Goal: Task Accomplishment & Management: Manage account settings

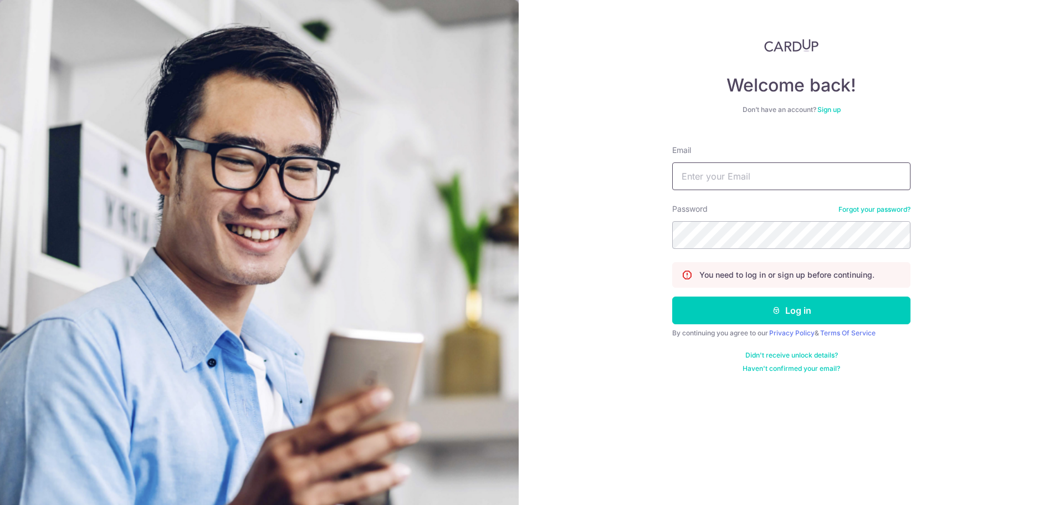
click at [846, 186] on input "Email" at bounding box center [791, 176] width 238 height 28
click at [782, 156] on div "Email" at bounding box center [791, 167] width 238 height 45
click at [743, 170] on input "Email" at bounding box center [791, 176] width 238 height 28
click at [755, 173] on input "Email" at bounding box center [791, 176] width 238 height 28
type input "[EMAIL_ADDRESS][DOMAIN_NAME]"
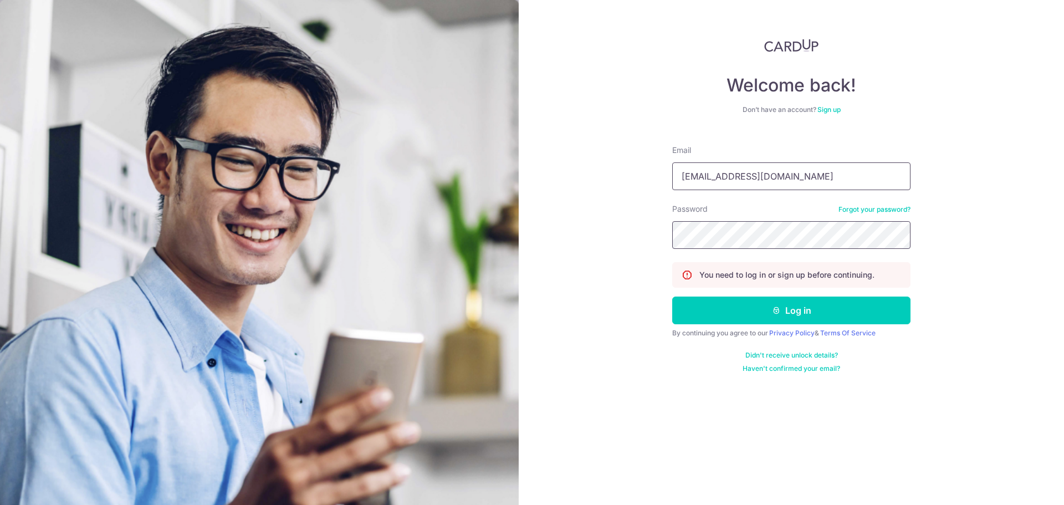
click at [672, 296] on button "Log in" at bounding box center [791, 310] width 238 height 28
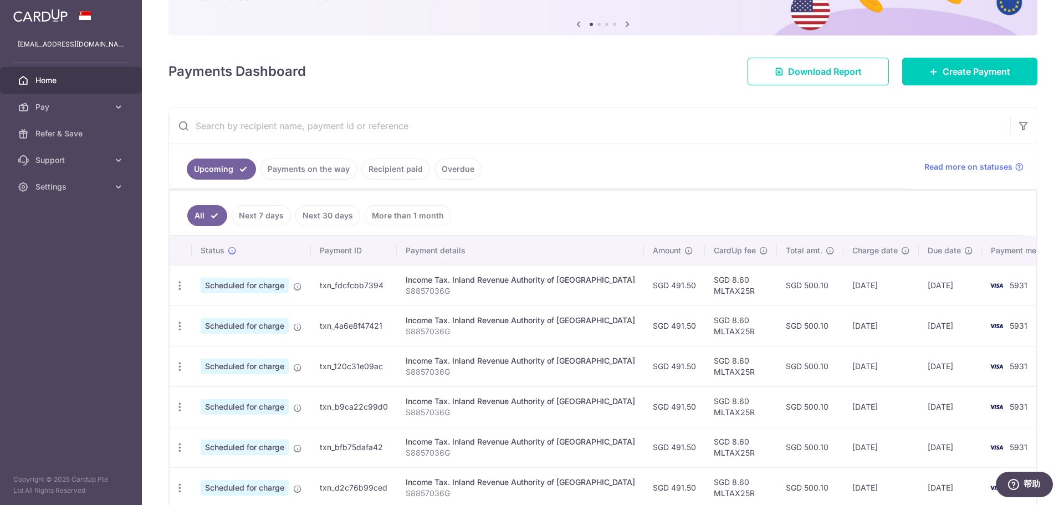
scroll to position [111, 0]
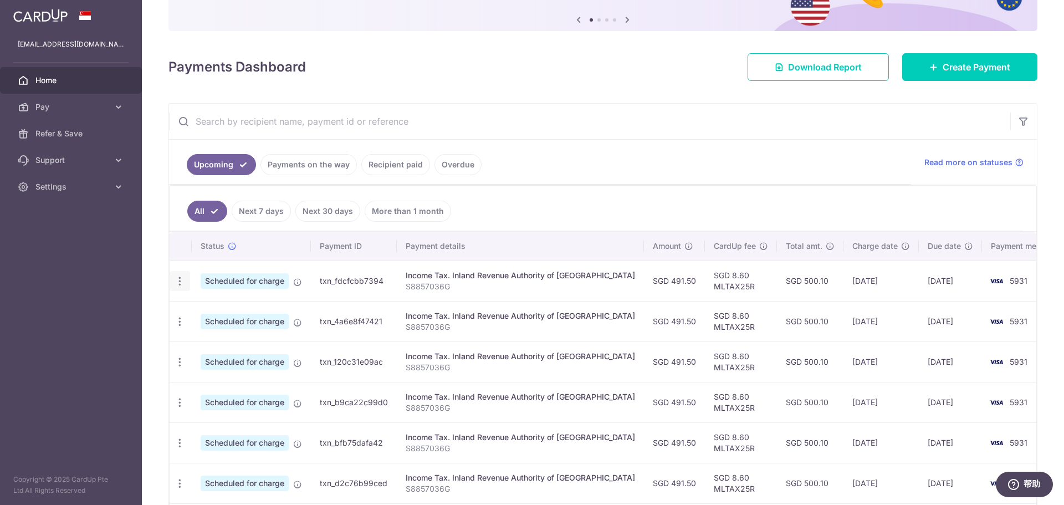
click at [182, 284] on icon "button" at bounding box center [180, 281] width 12 height 12
click at [228, 313] on span "Update payment" at bounding box center [238, 311] width 75 height 13
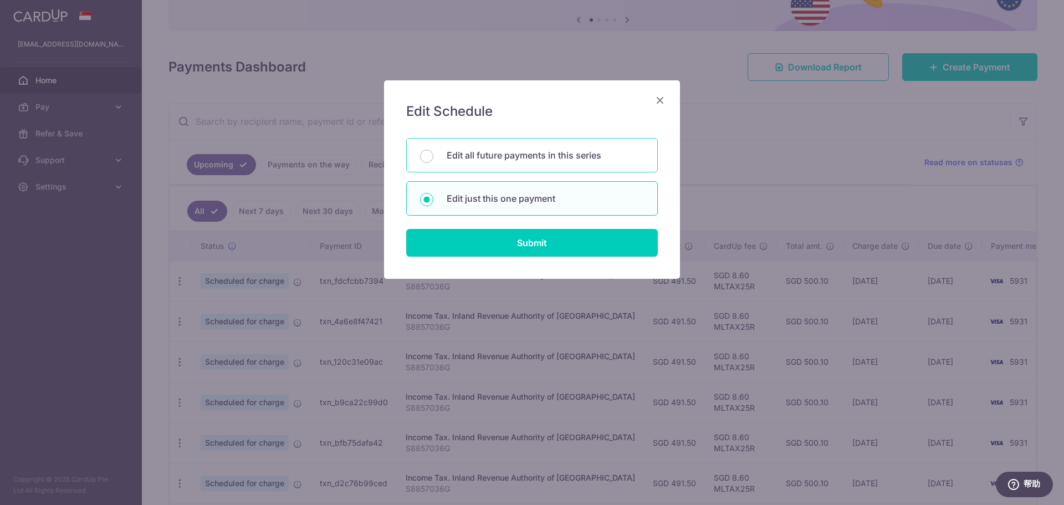
click at [498, 157] on p "Edit all future payments in this series" at bounding box center [545, 155] width 197 height 13
click at [433, 157] on input "Edit all future payments in this series" at bounding box center [426, 156] width 13 height 13
radio input "true"
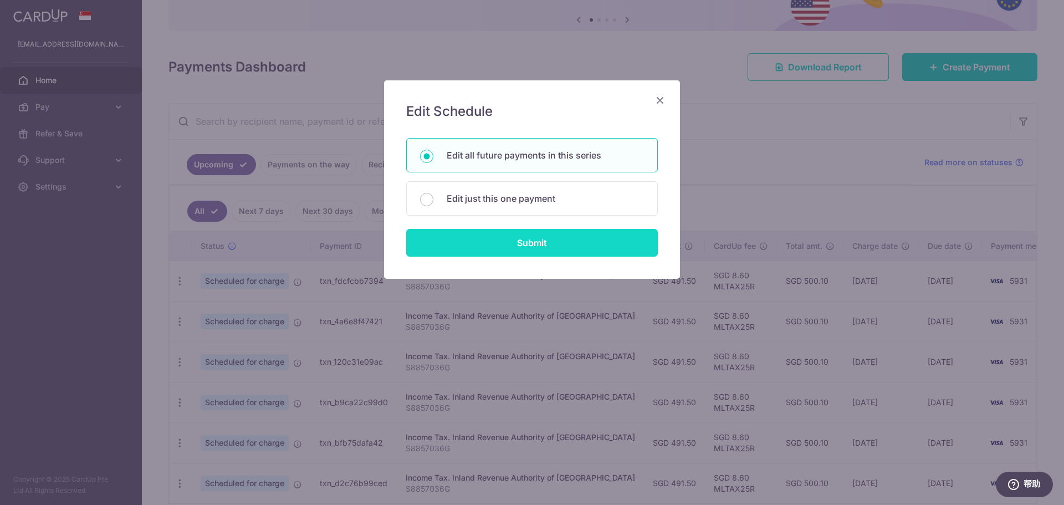
click at [536, 252] on input "Submit" at bounding box center [532, 243] width 252 height 28
radio input "true"
type input "491.50"
type input "S8857036G"
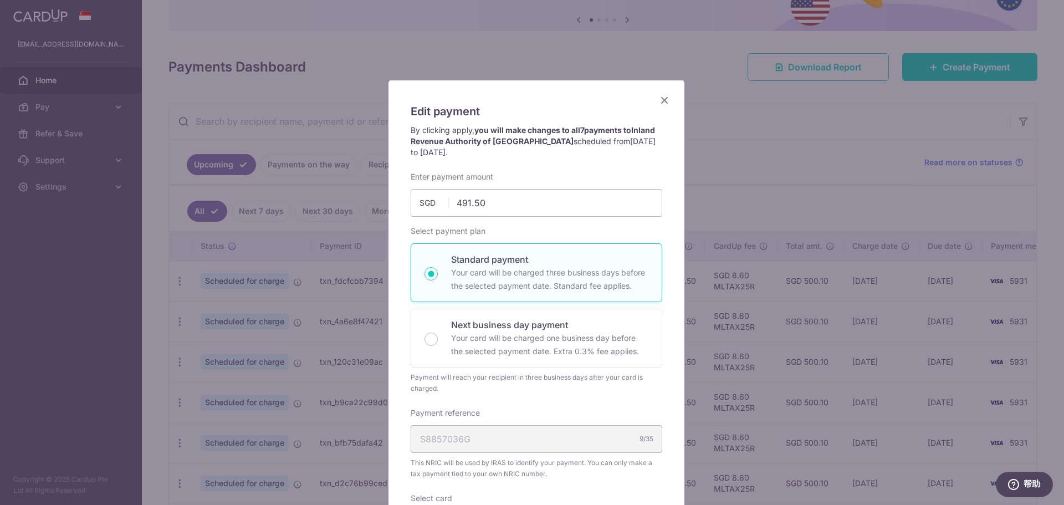
scroll to position [55, 0]
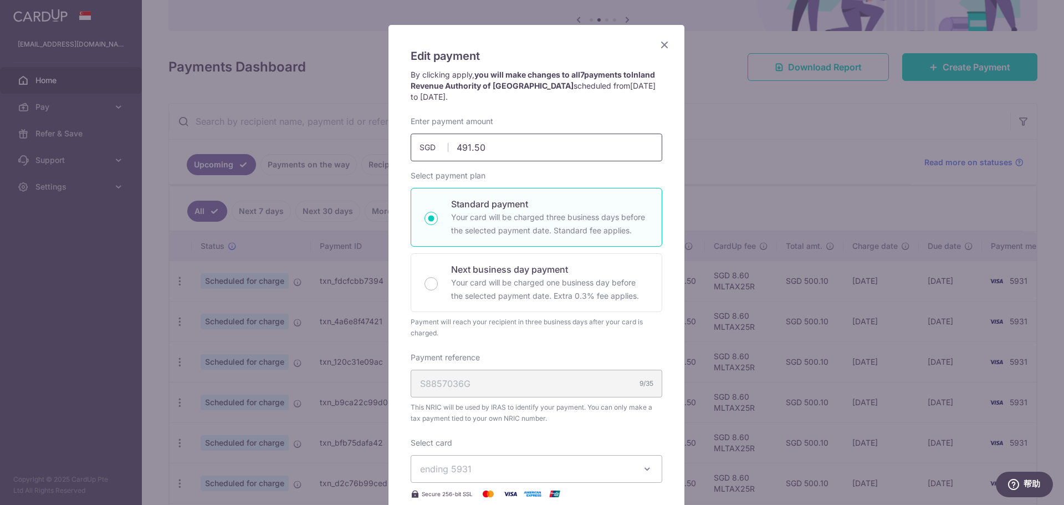
drag, startPoint x: 492, startPoint y: 151, endPoint x: 388, endPoint y: 137, distance: 103.9
click at [388, 137] on div "Edit payment By clicking apply, you will make changes to all 7 payments to Inla…" at bounding box center [536, 366] width 296 height 682
type input "457.84"
click at [521, 171] on div "Select payment plan Standard payment Your card will be charged three business d…" at bounding box center [537, 254] width 252 height 168
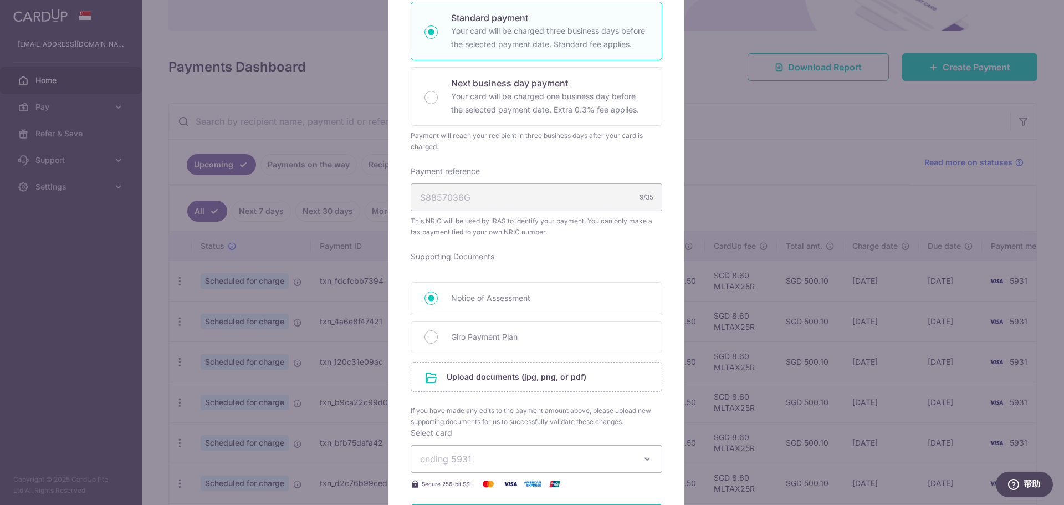
scroll to position [277, 0]
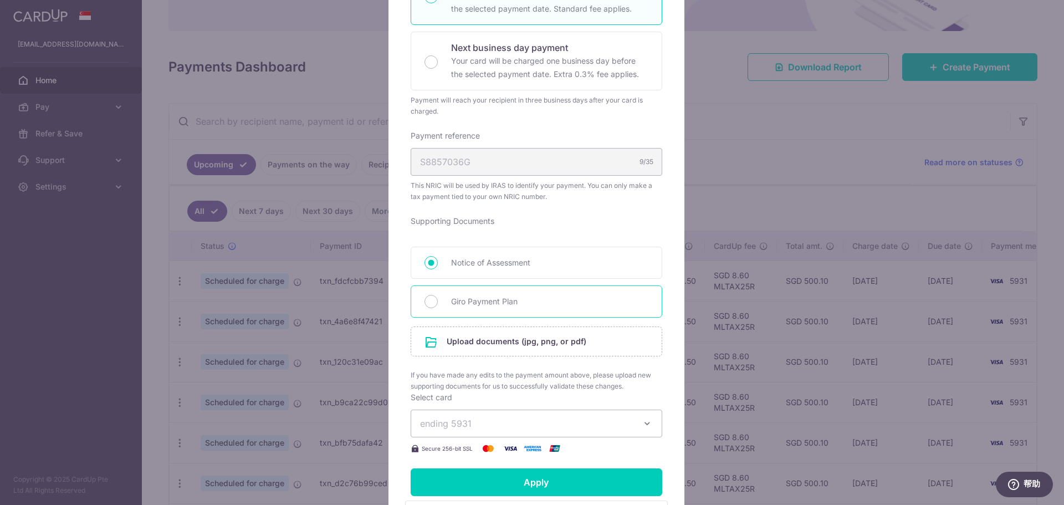
click at [444, 299] on div "Giro Payment Plan" at bounding box center [537, 301] width 252 height 32
click at [428, 302] on input "Giro Payment Plan" at bounding box center [430, 301] width 13 height 13
radio input "true"
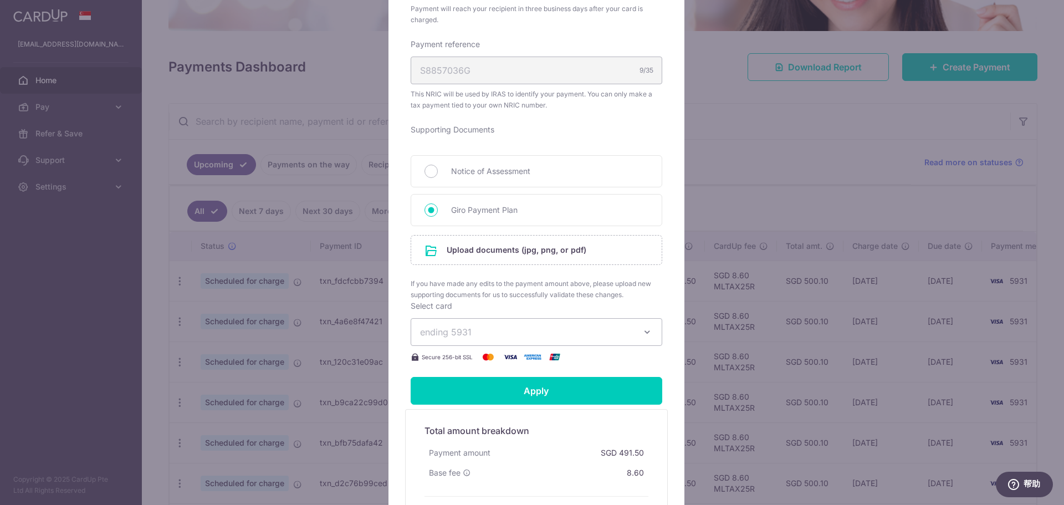
scroll to position [388, 0]
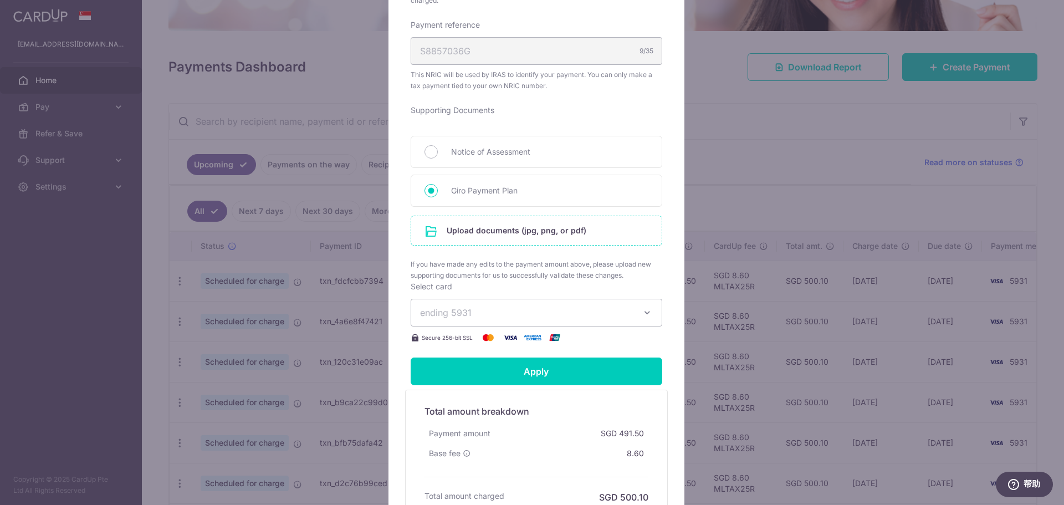
click at [497, 234] on input "file" at bounding box center [536, 230] width 250 height 29
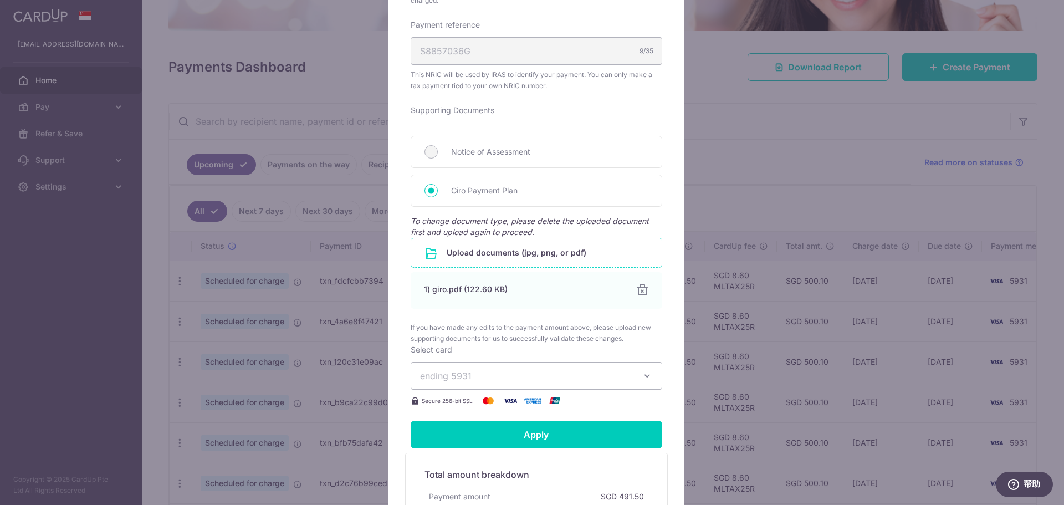
click at [632, 387] on button "ending 5931" at bounding box center [537, 376] width 252 height 28
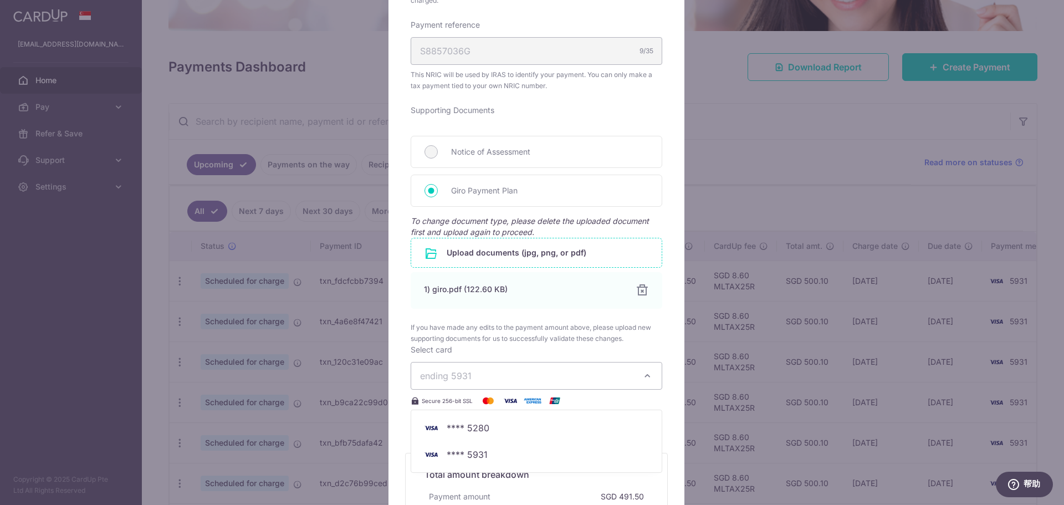
click at [635, 380] on button "ending 5931" at bounding box center [537, 376] width 252 height 28
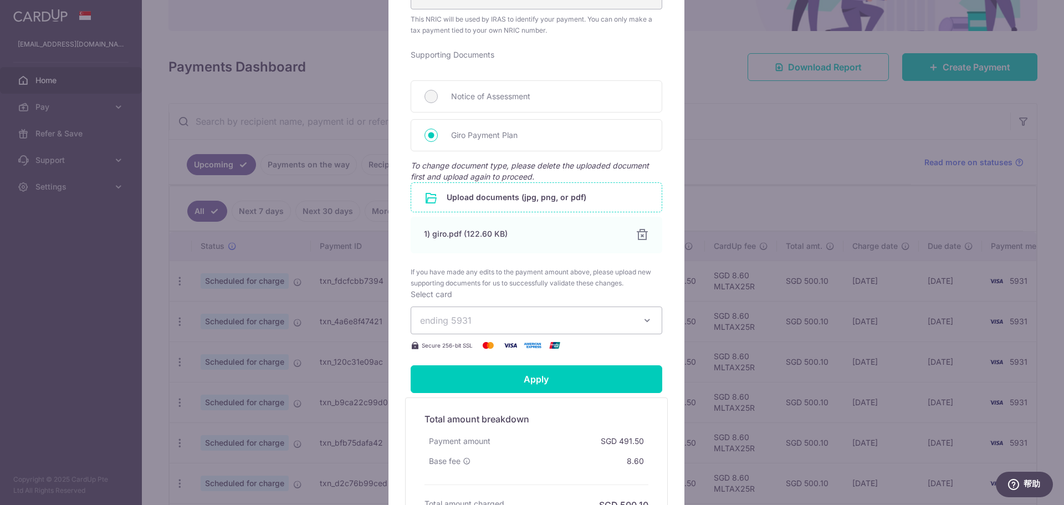
scroll to position [499, 0]
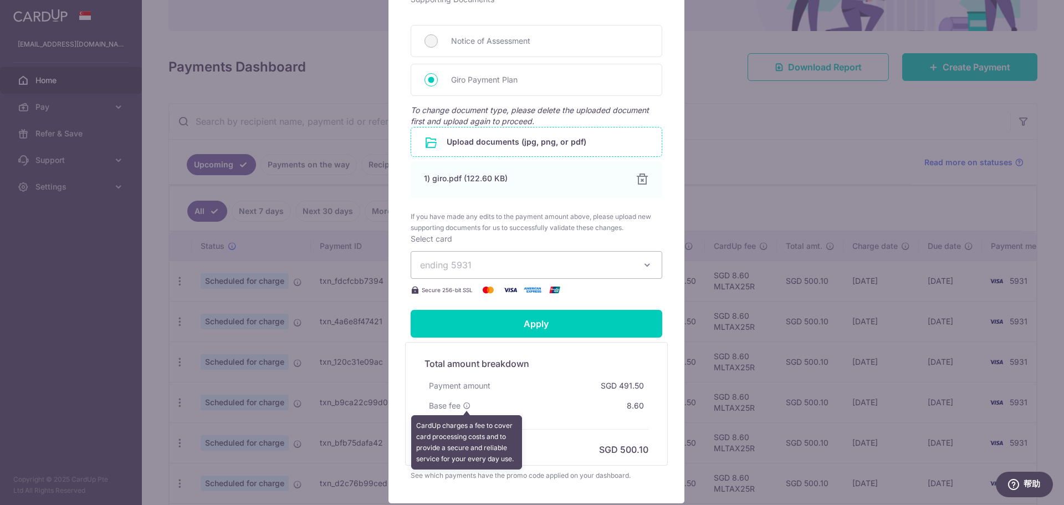
click at [463, 406] on icon at bounding box center [467, 406] width 8 height 8
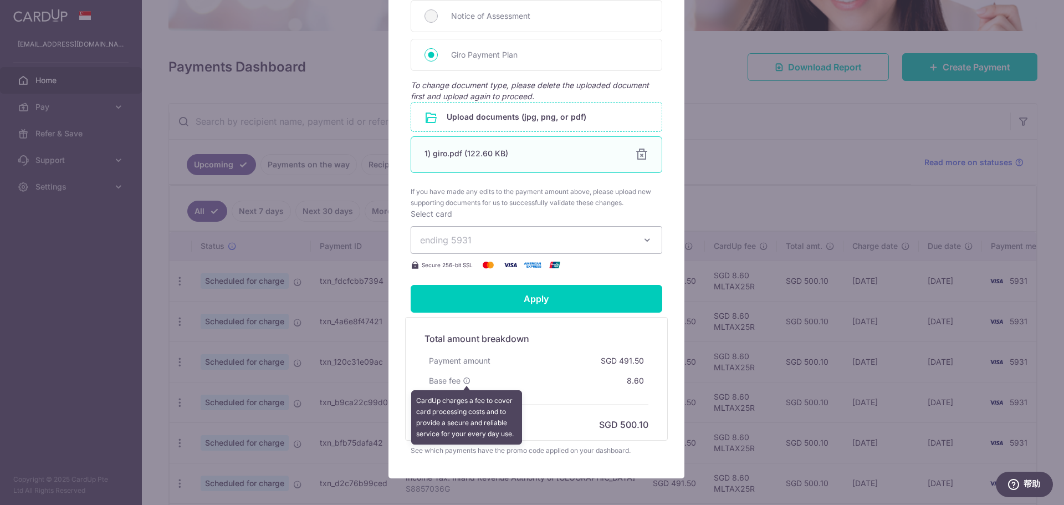
scroll to position [577, 0]
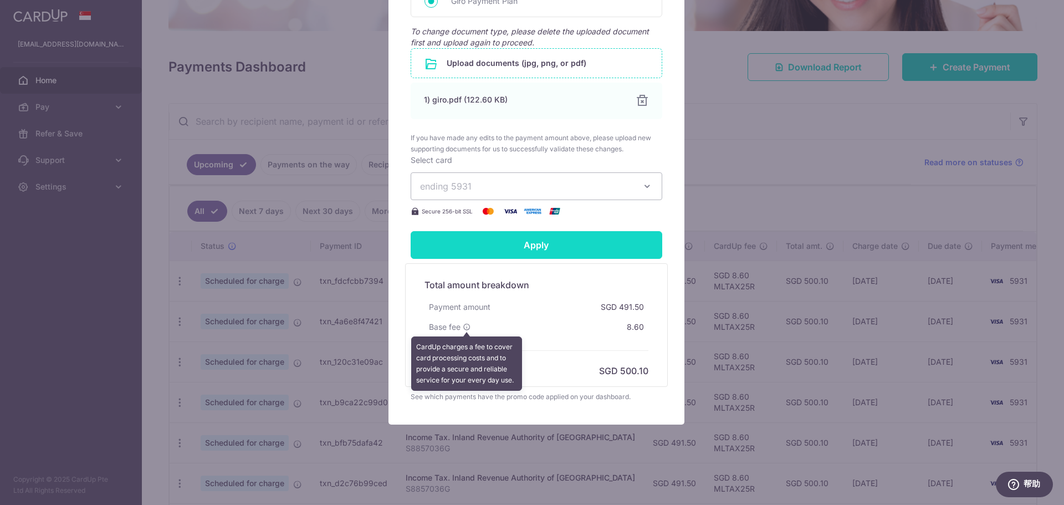
click at [543, 248] on input "Apply" at bounding box center [537, 245] width 252 height 28
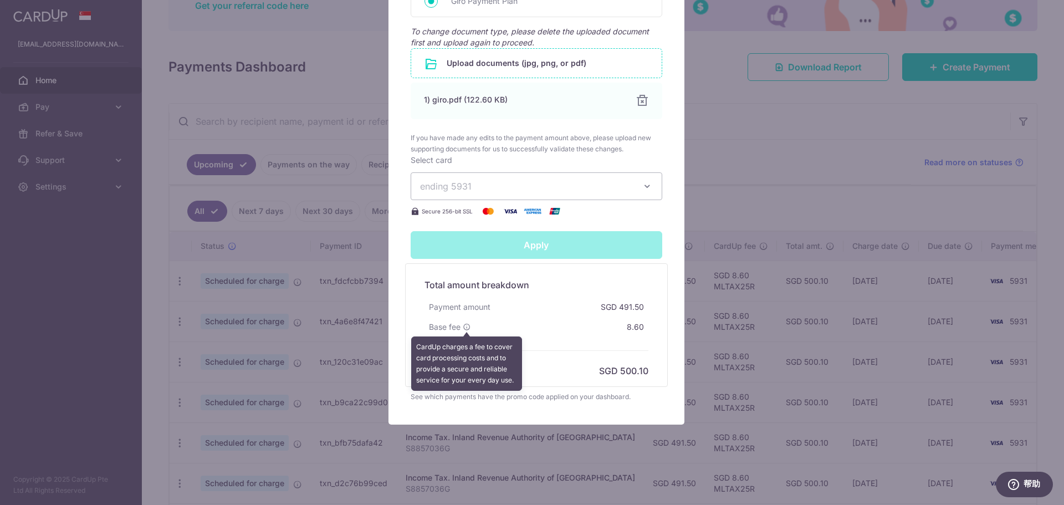
type input "Successfully Applied"
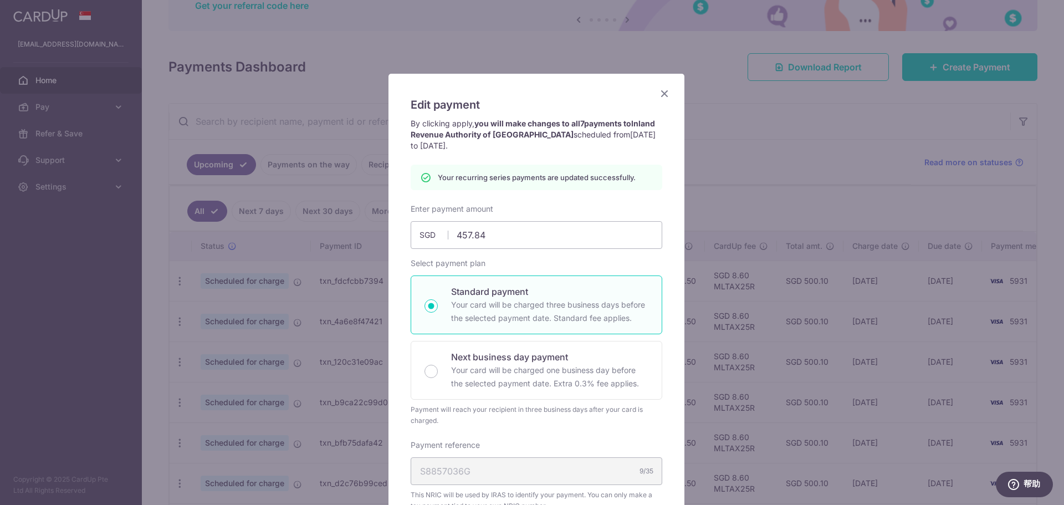
scroll to position [0, 0]
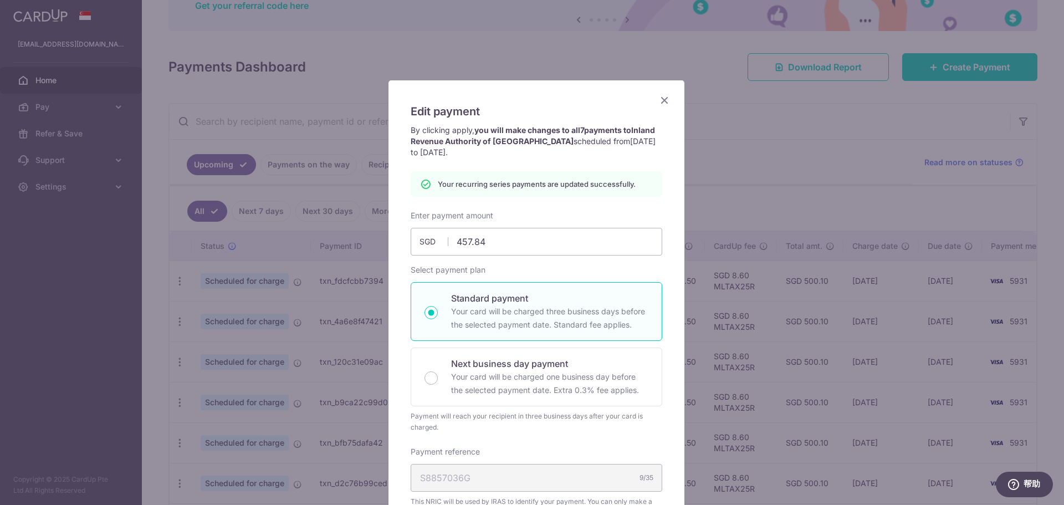
click at [659, 101] on icon "Close" at bounding box center [664, 100] width 13 height 14
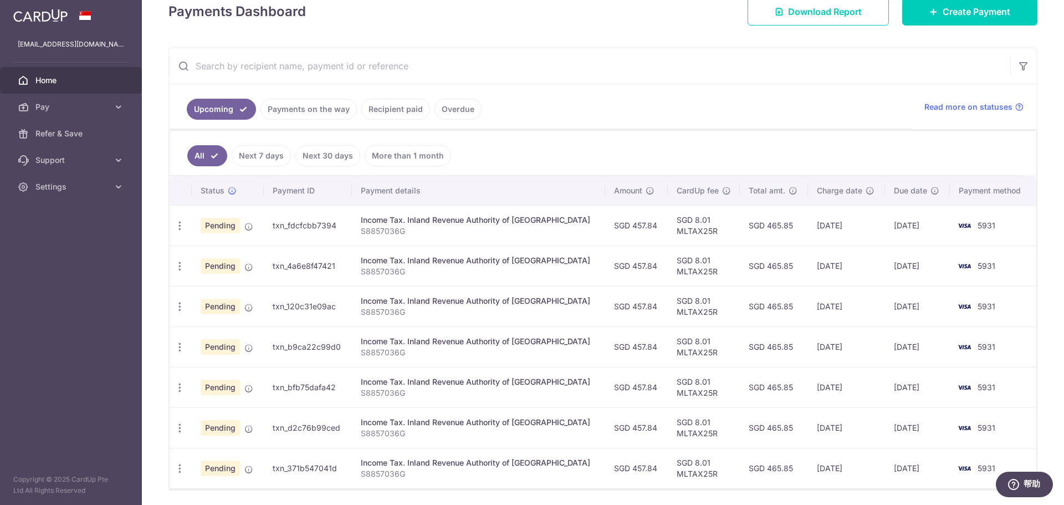
scroll to position [204, 0]
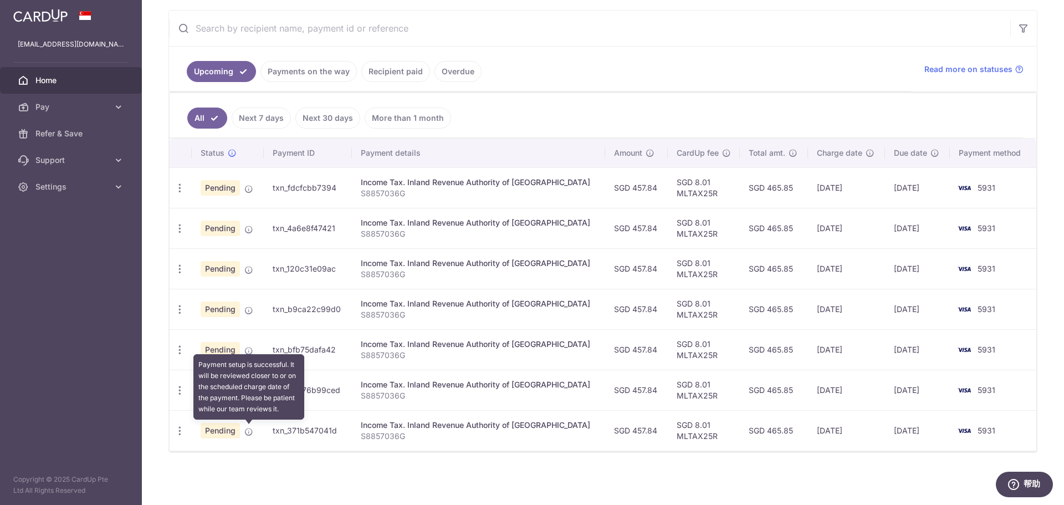
click at [249, 432] on icon at bounding box center [248, 431] width 9 height 9
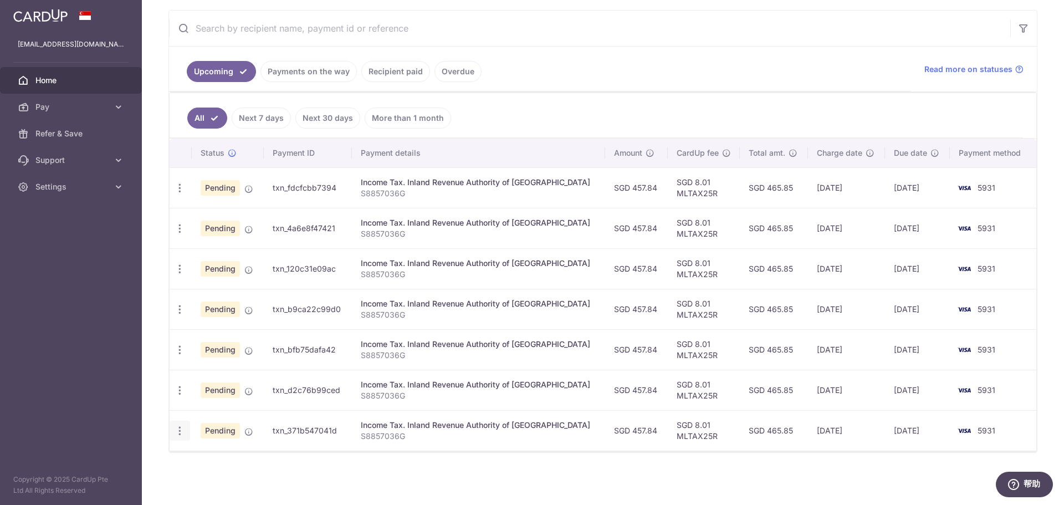
click at [182, 433] on icon "button" at bounding box center [180, 431] width 12 height 12
click at [244, 468] on span "Update payment" at bounding box center [238, 460] width 75 height 13
radio input "true"
type input "457.84"
type input "[DATE]"
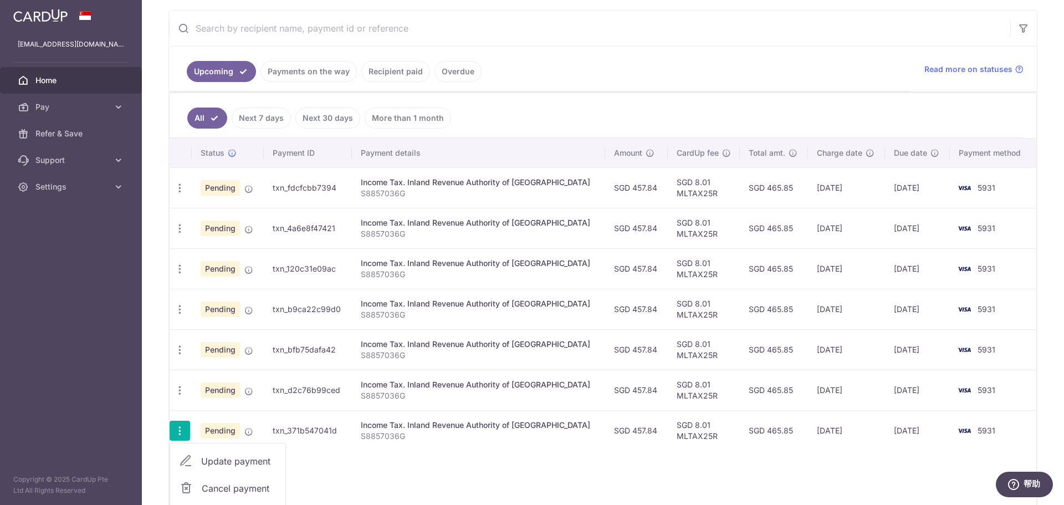
type input "S8857036G"
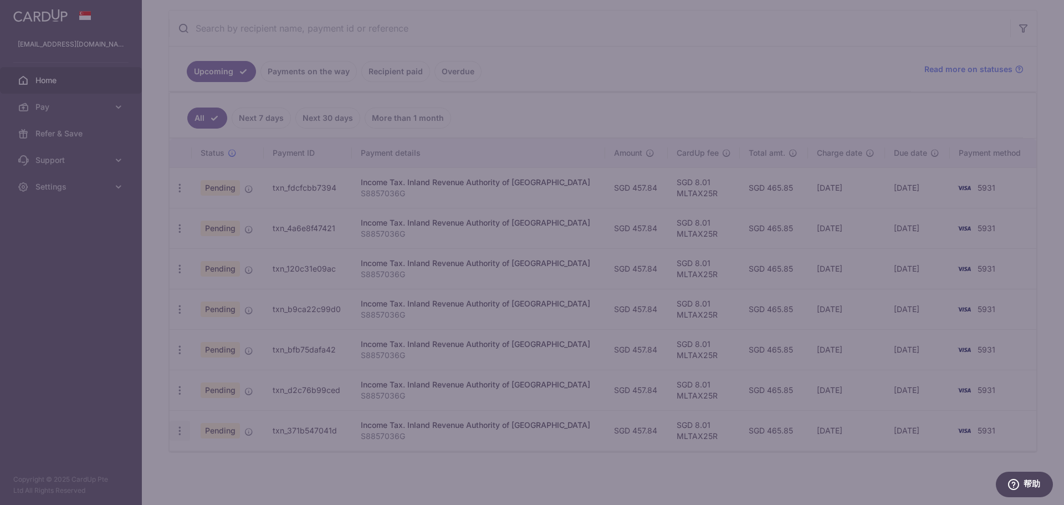
type input "MLTAX25R"
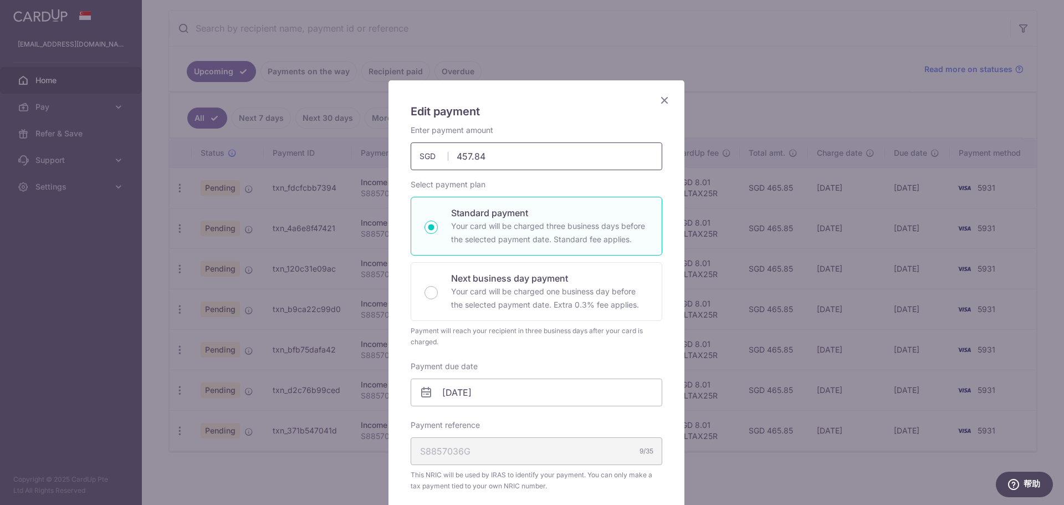
click at [483, 151] on input "457.84" at bounding box center [537, 156] width 252 height 28
type input "457.83"
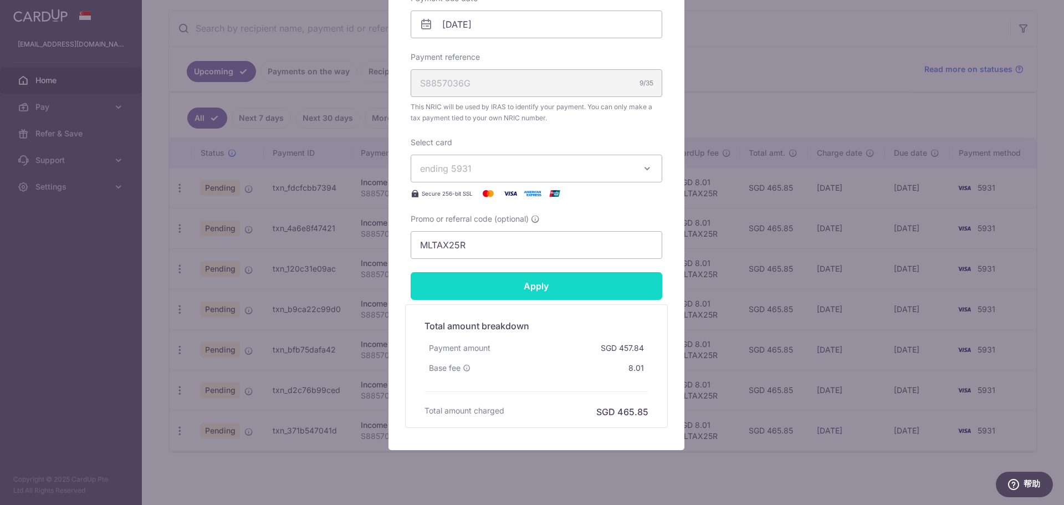
scroll to position [393, 0]
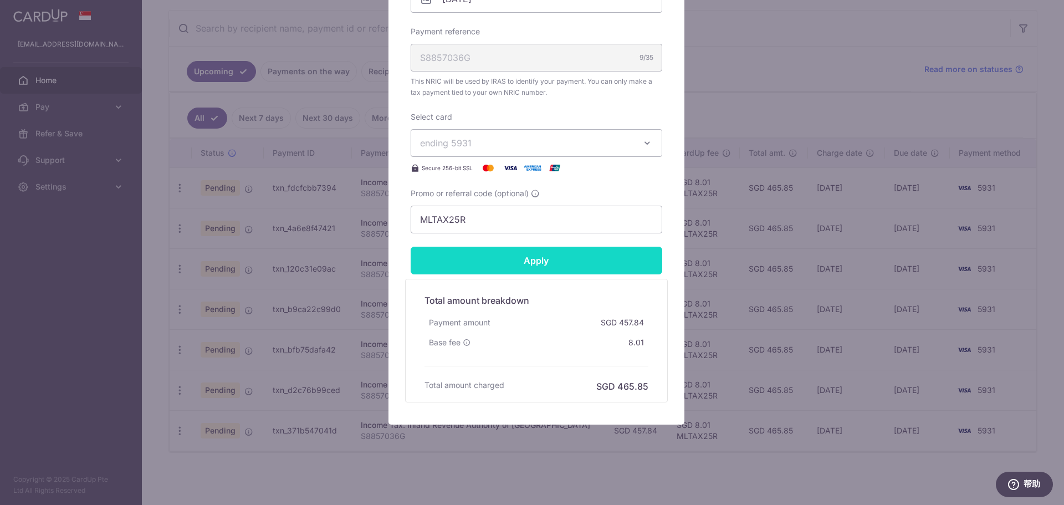
click at [536, 263] on form "By clicking apply, you will make changes to all payments to Inland Revenue Auth…" at bounding box center [537, 66] width 252 height 671
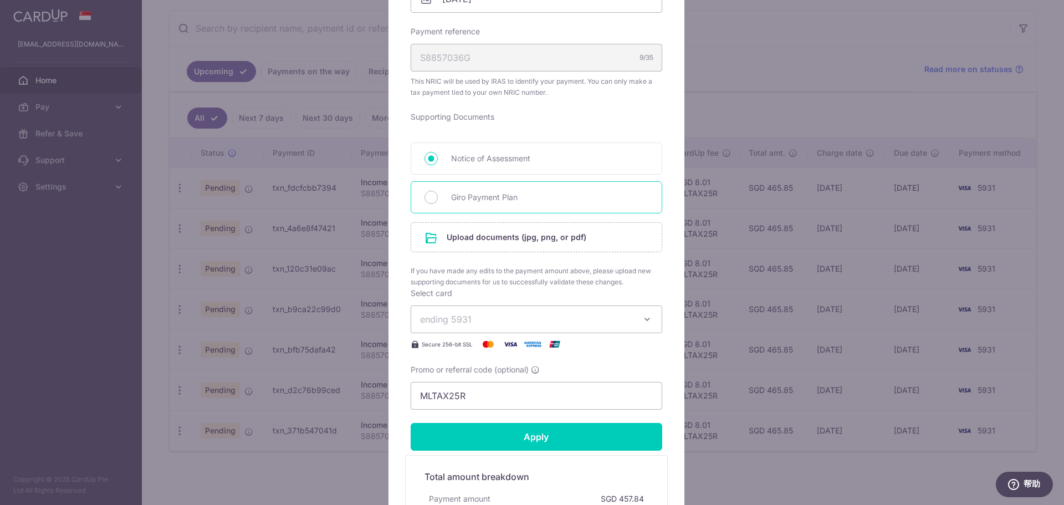
click at [484, 208] on div "Giro Payment Plan" at bounding box center [537, 197] width 252 height 32
click at [428, 194] on input "Giro Payment Plan" at bounding box center [430, 197] width 13 height 13
radio input "true"
click at [438, 237] on input "file" at bounding box center [536, 237] width 250 height 29
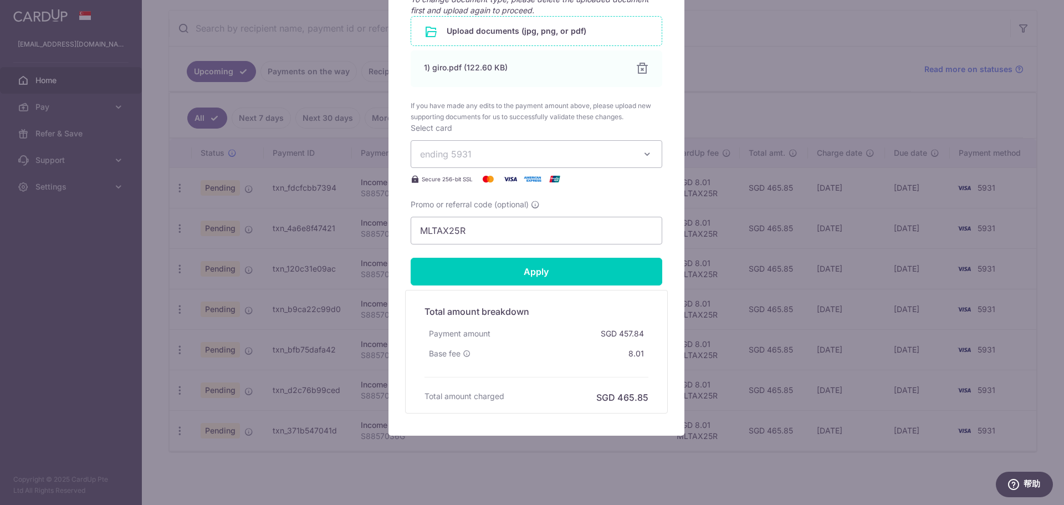
scroll to position [633, 0]
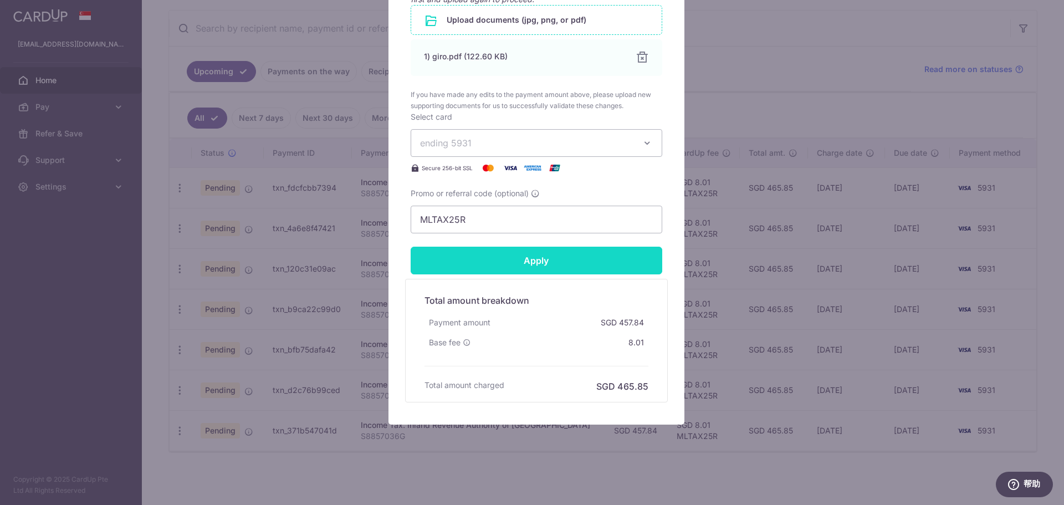
click at [539, 265] on input "Apply" at bounding box center [537, 261] width 252 height 28
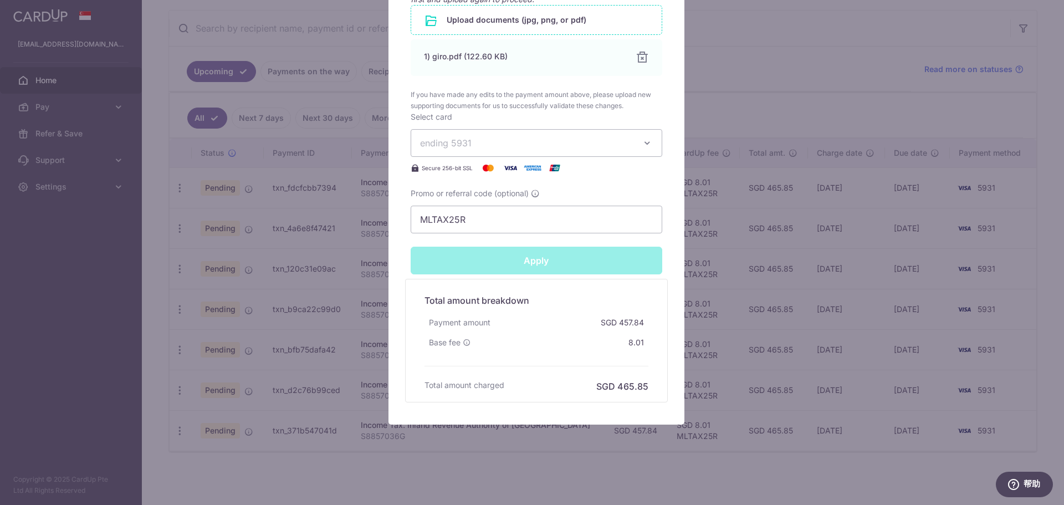
type input "Successfully Applied"
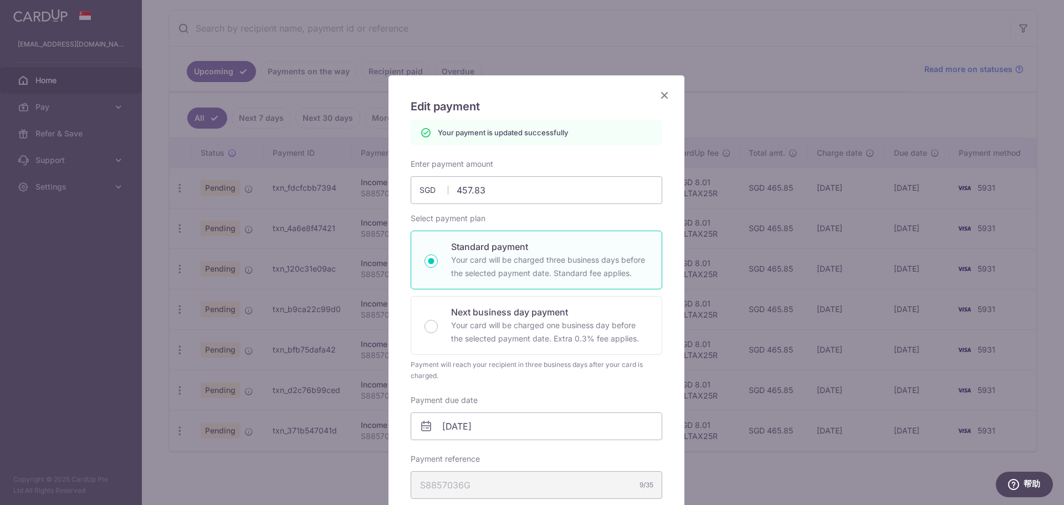
scroll to position [0, 0]
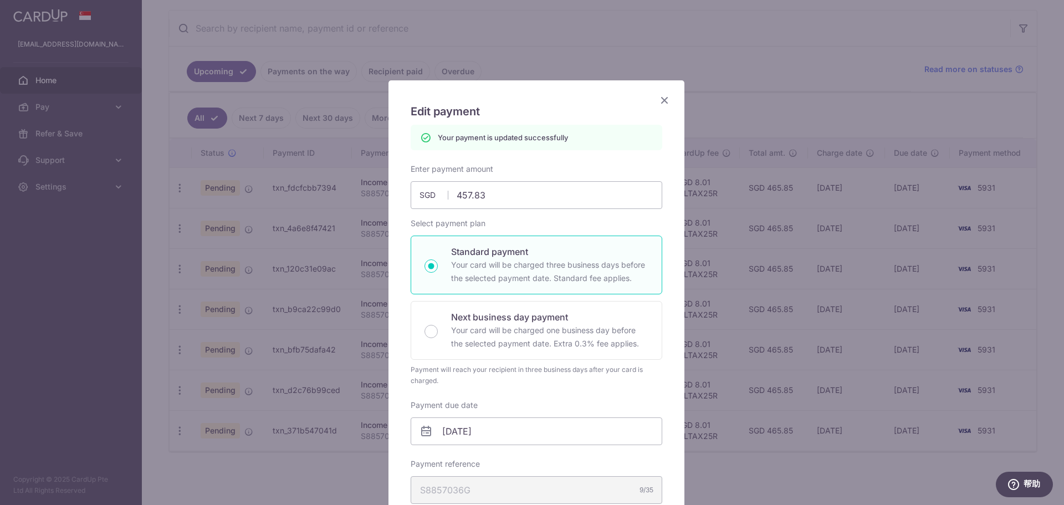
click at [661, 101] on icon "Close" at bounding box center [664, 100] width 13 height 14
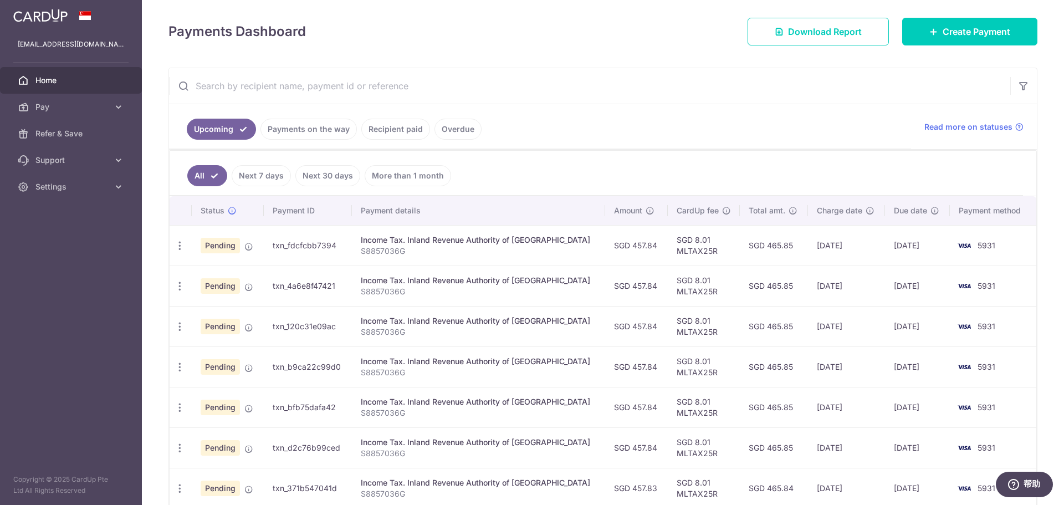
scroll to position [166, 0]
